Goal: Task Accomplishment & Management: Manage account settings

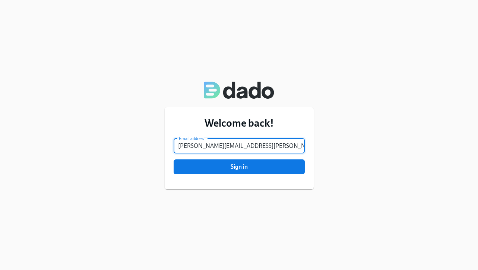
drag, startPoint x: 222, startPoint y: 146, endPoint x: 268, endPoint y: 145, distance: 46.6
click at [268, 145] on input "[PERSON_NAME][EMAIL_ADDRESS][PERSON_NAME][DOMAIN_NAME]" at bounding box center [239, 146] width 131 height 15
type input "andrea.murphy@charliehealth.com"
click at [262, 168] on span "Sign in" at bounding box center [239, 166] width 121 height 7
click at [174, 159] on button "Sign in" at bounding box center [239, 166] width 131 height 15
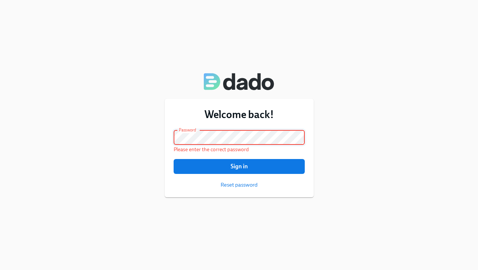
click at [120, 143] on div "Welcome back! Email address andrea.murphy@charliehealth.com Email address Passw…" at bounding box center [239, 135] width 478 height 270
click at [163, 137] on div "Welcome back! Email address andrea.murphy@charliehealth.com Email address Passw…" at bounding box center [239, 135] width 478 height 270
click at [174, 159] on button "Sign in" at bounding box center [239, 166] width 131 height 15
click at [131, 139] on div "Welcome back! Email address andrea.murphy@charliehealth.com Email address Passw…" at bounding box center [239, 135] width 478 height 270
click at [174, 159] on button "Sign in" at bounding box center [239, 166] width 131 height 15
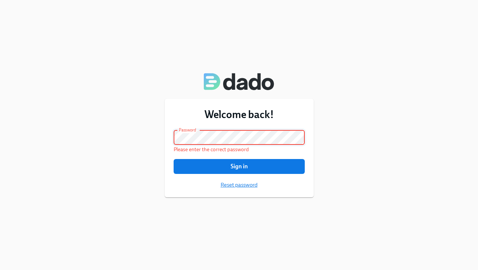
click at [246, 186] on span "Reset password" at bounding box center [239, 184] width 37 height 7
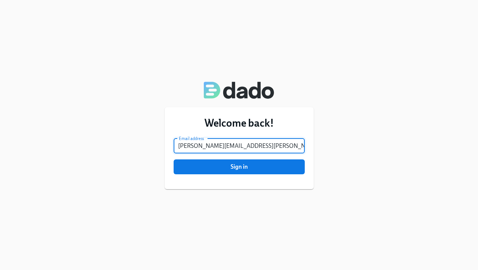
type input "[PERSON_NAME][EMAIL_ADDRESS][PERSON_NAME][DOMAIN_NAME]"
click at [174, 159] on button "Sign in" at bounding box center [239, 166] width 131 height 15
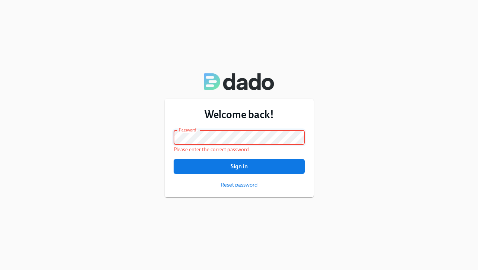
click at [132, 138] on div "Welcome back! Email address [PERSON_NAME][EMAIL_ADDRESS][PERSON_NAME][DOMAIN_NA…" at bounding box center [239, 135] width 478 height 270
click at [174, 159] on button "Sign in" at bounding box center [239, 166] width 131 height 15
click at [243, 184] on span "Reset password" at bounding box center [239, 184] width 37 height 7
